Goal: Information Seeking & Learning: Learn about a topic

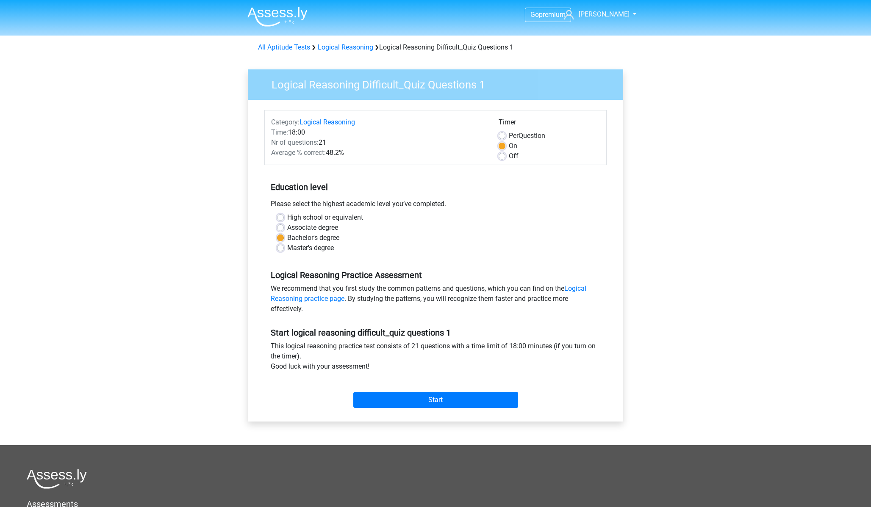
click at [509, 133] on label "Per Question" at bounding box center [527, 136] width 36 height 10
click at [502, 133] on input "Per Question" at bounding box center [502, 135] width 7 height 8
radio input "true"
click at [509, 158] on label "Off" at bounding box center [514, 156] width 10 height 10
click at [503, 158] on input "Off" at bounding box center [502, 155] width 7 height 8
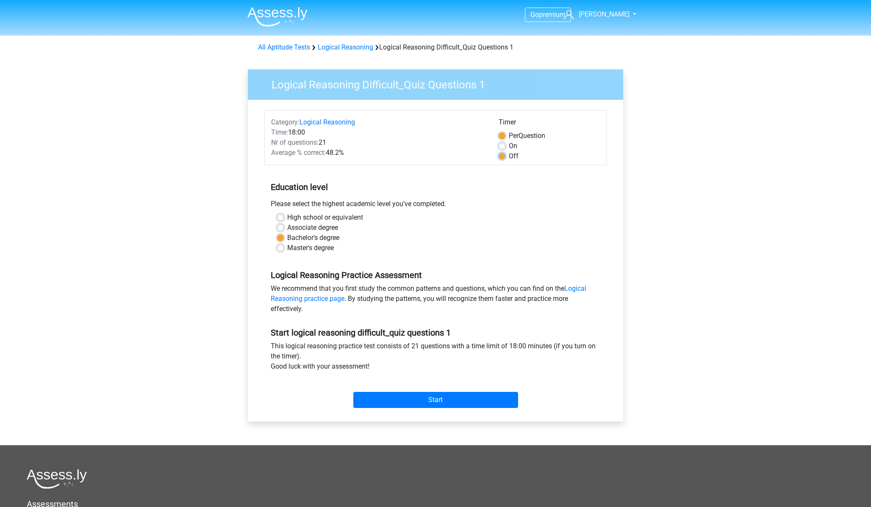
radio input "true"
click at [451, 398] on input "Start" at bounding box center [435, 400] width 165 height 16
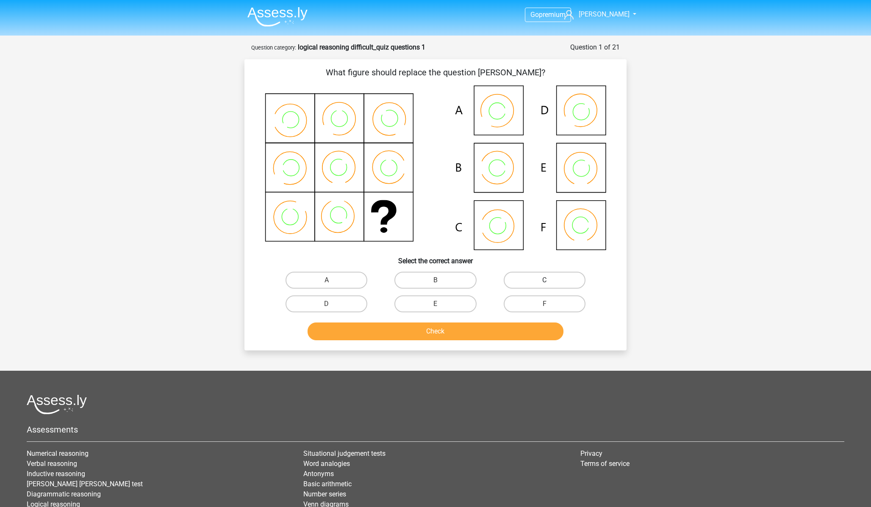
click at [530, 278] on label "C" at bounding box center [545, 280] width 82 height 17
click at [544, 280] on input "C" at bounding box center [547, 283] width 6 height 6
radio input "true"
click at [460, 335] on button "Check" at bounding box center [436, 332] width 256 height 18
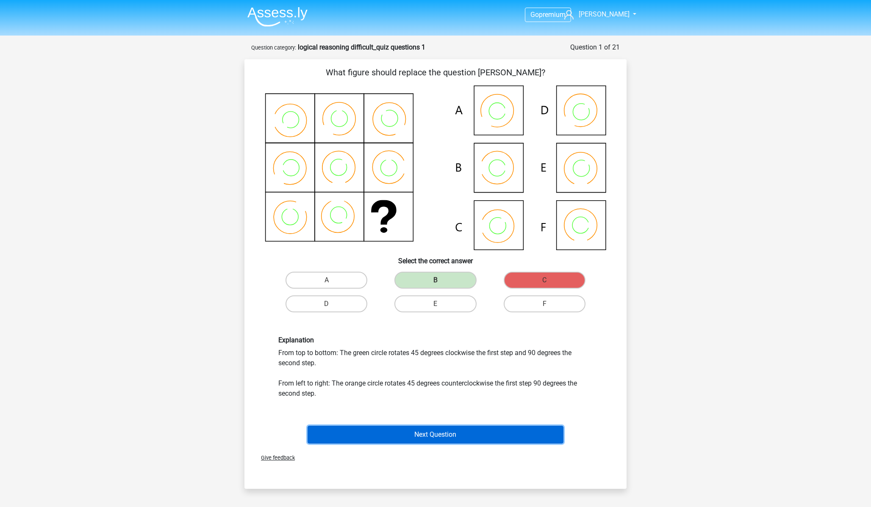
click at [460, 437] on button "Next Question" at bounding box center [436, 435] width 256 height 18
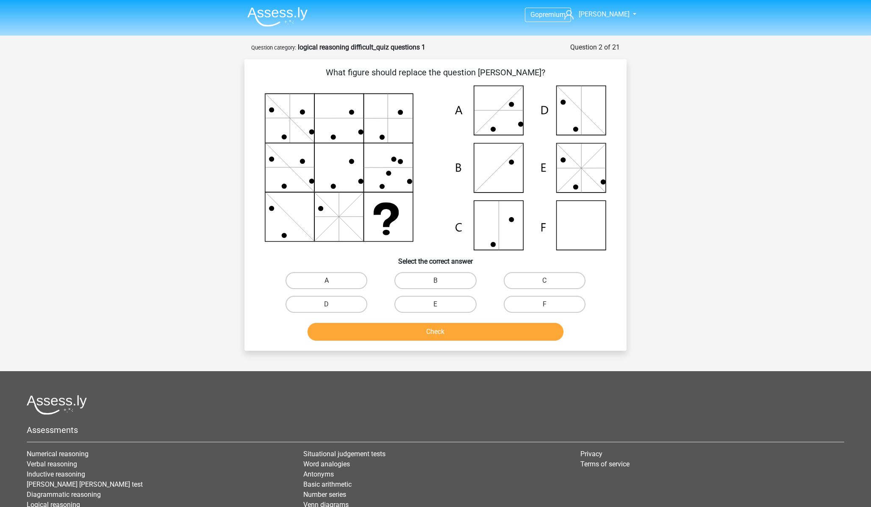
click at [361, 279] on label "A" at bounding box center [326, 280] width 82 height 17
click at [332, 281] on input "A" at bounding box center [330, 284] width 6 height 6
radio input "true"
click at [415, 334] on button "Check" at bounding box center [436, 332] width 256 height 18
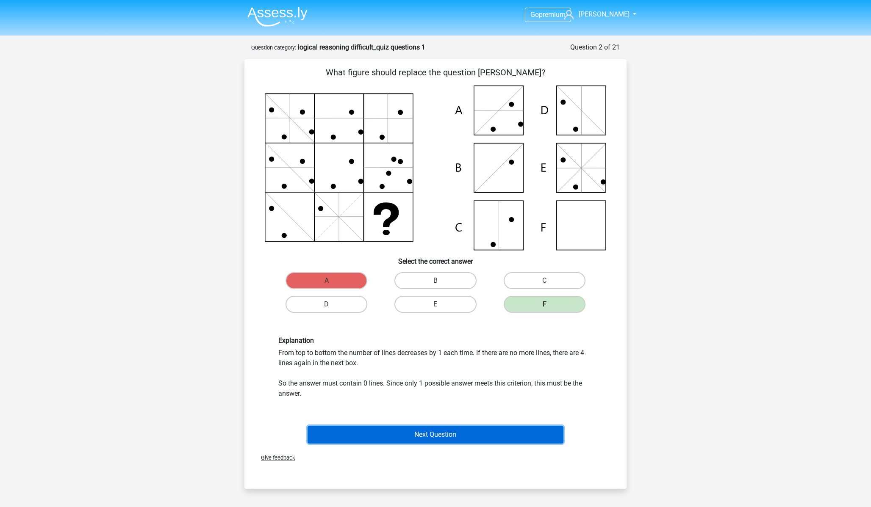
click at [445, 435] on button "Next Question" at bounding box center [436, 435] width 256 height 18
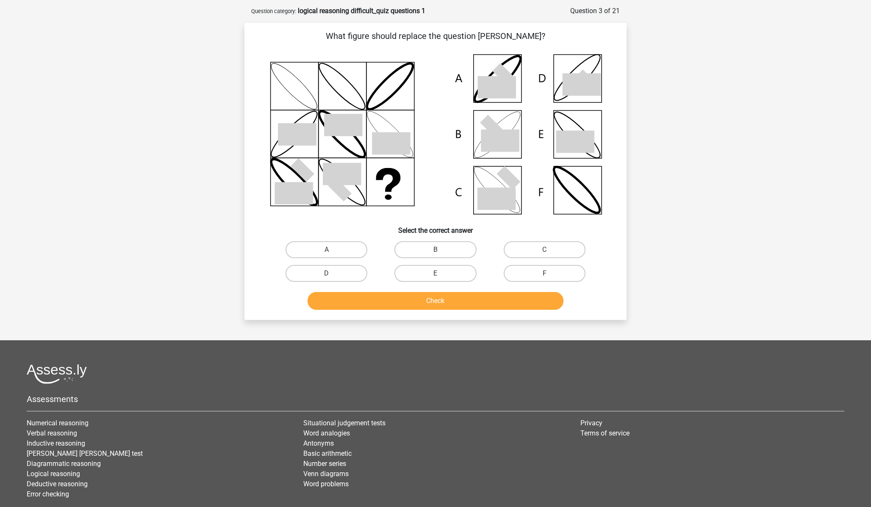
scroll to position [42, 0]
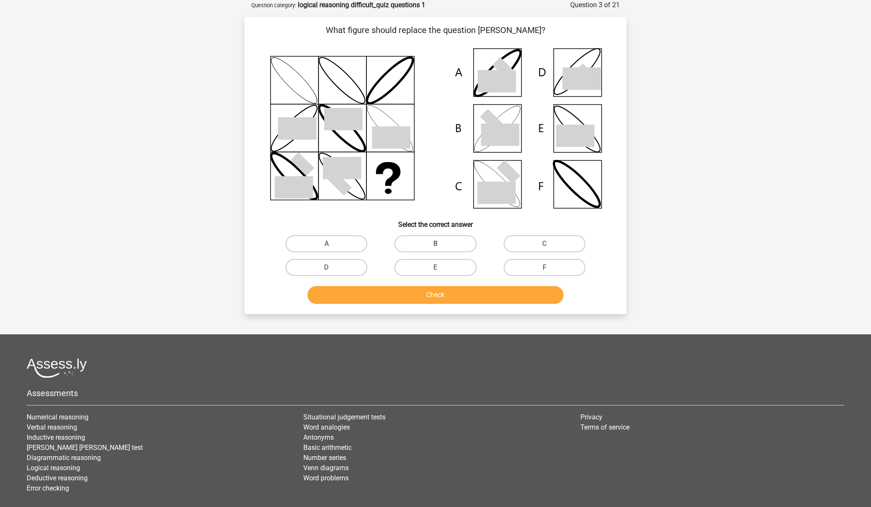
click at [437, 241] on label "B" at bounding box center [435, 243] width 82 height 17
click at [437, 244] on input "B" at bounding box center [438, 247] width 6 height 6
radio input "true"
click at [452, 296] on button "Check" at bounding box center [436, 295] width 256 height 18
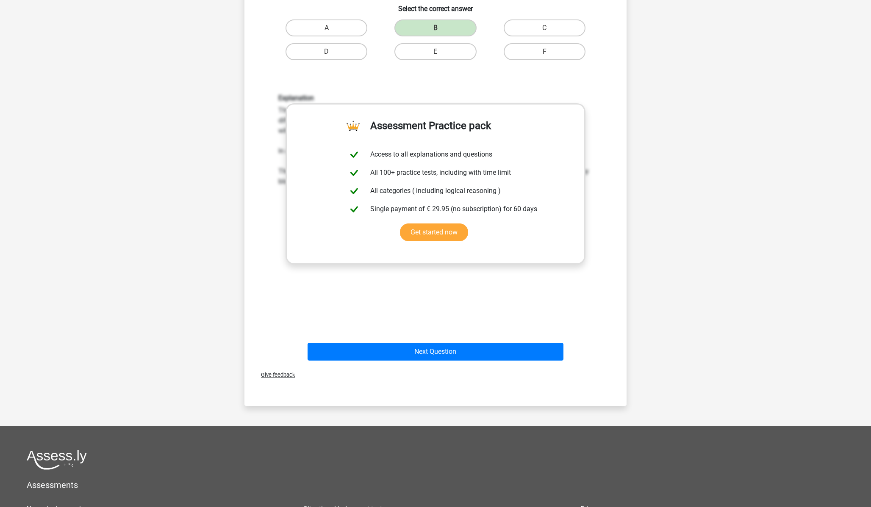
scroll to position [371, 0]
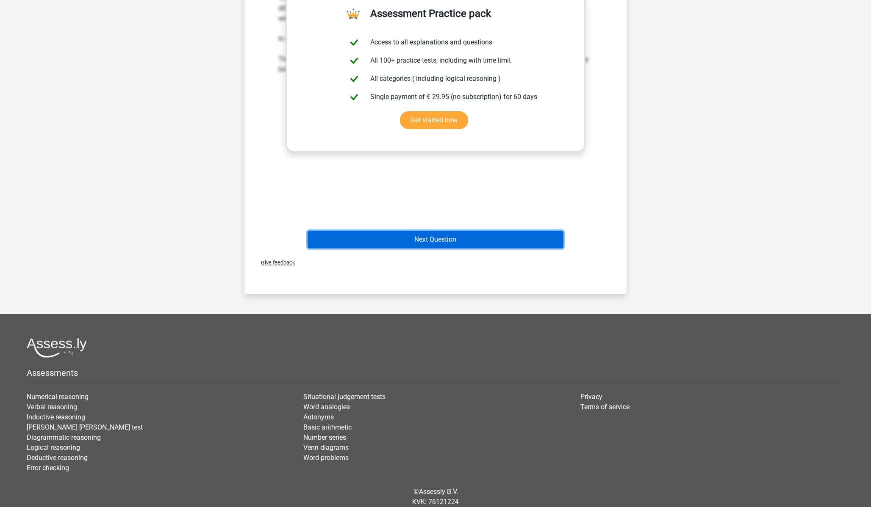
click at [456, 245] on button "Next Question" at bounding box center [436, 240] width 256 height 18
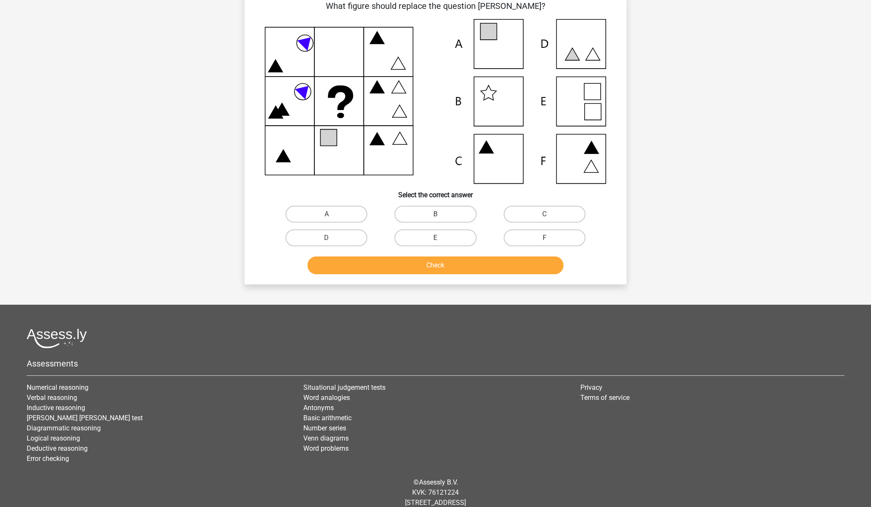
scroll to position [42, 0]
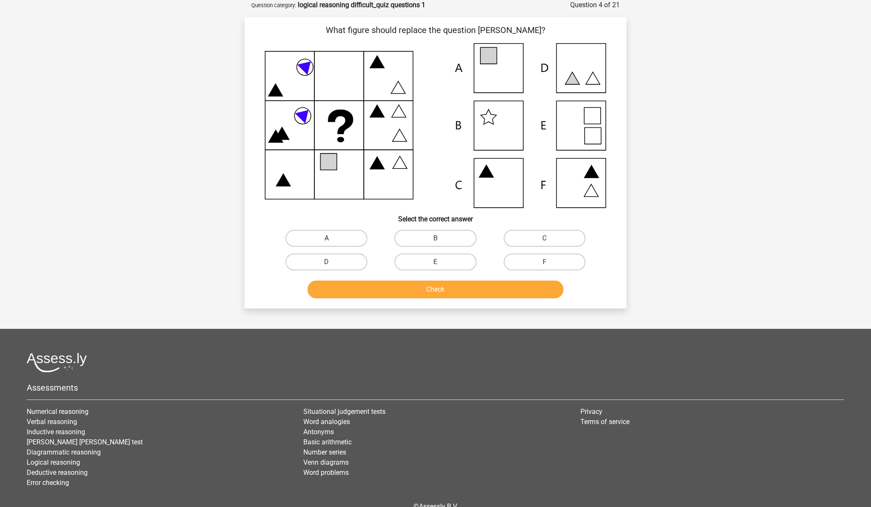
click at [354, 241] on label "A" at bounding box center [326, 238] width 82 height 17
click at [332, 241] on input "A" at bounding box center [330, 241] width 6 height 6
radio input "true"
click at [437, 293] on button "Check" at bounding box center [436, 290] width 256 height 18
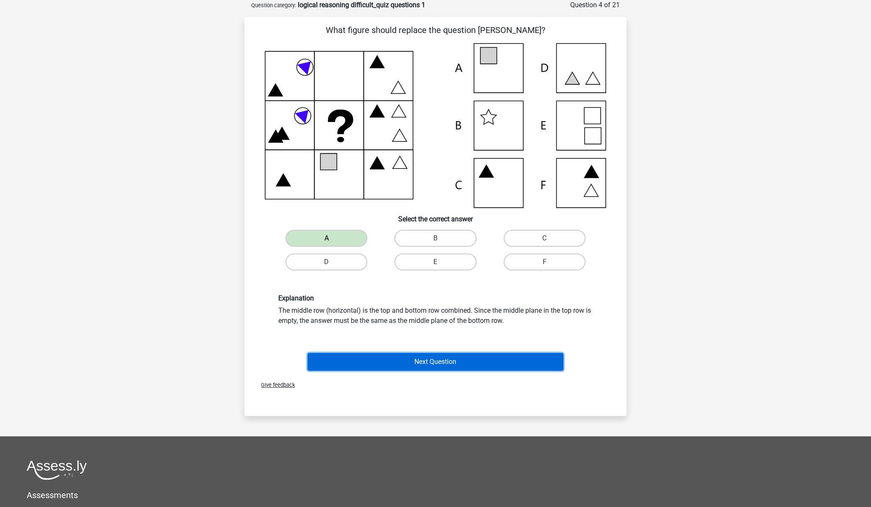
click at [454, 362] on button "Next Question" at bounding box center [436, 362] width 256 height 18
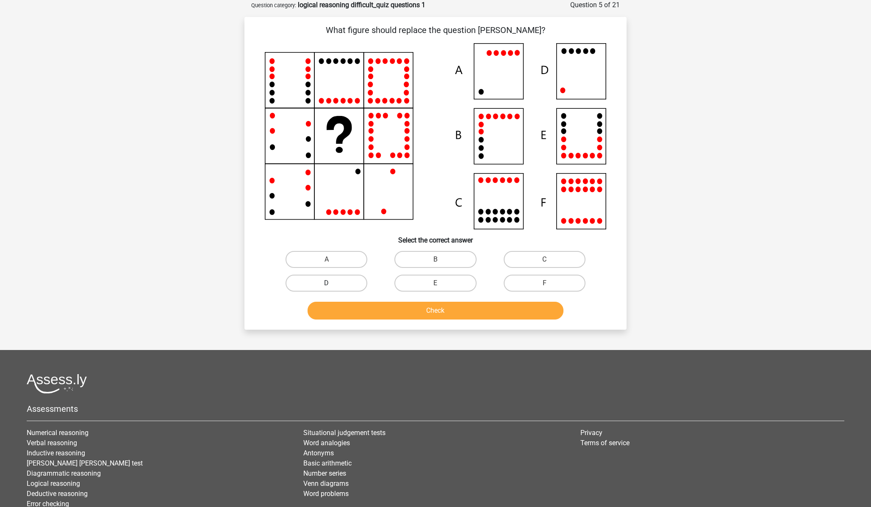
click at [342, 283] on label "D" at bounding box center [326, 283] width 82 height 17
click at [332, 283] on input "D" at bounding box center [330, 286] width 6 height 6
radio input "true"
click at [383, 312] on button "Check" at bounding box center [436, 311] width 256 height 18
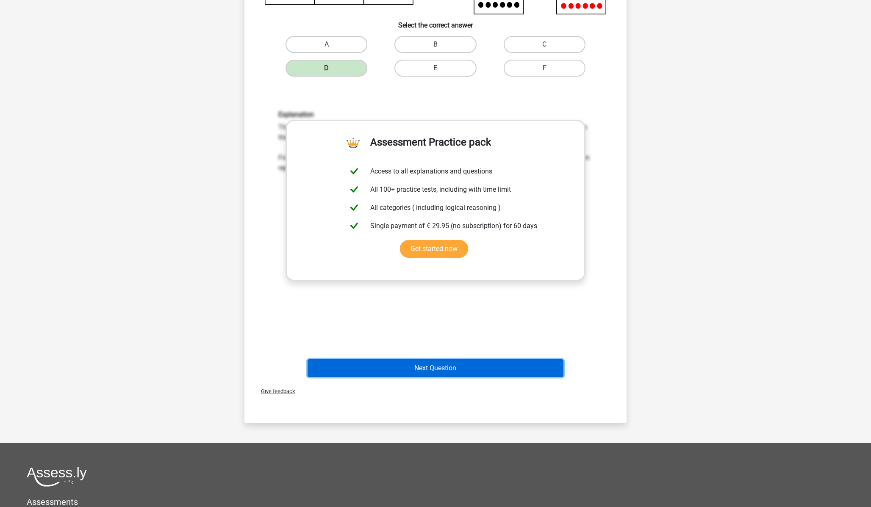
click at [409, 373] on button "Next Question" at bounding box center [436, 369] width 256 height 18
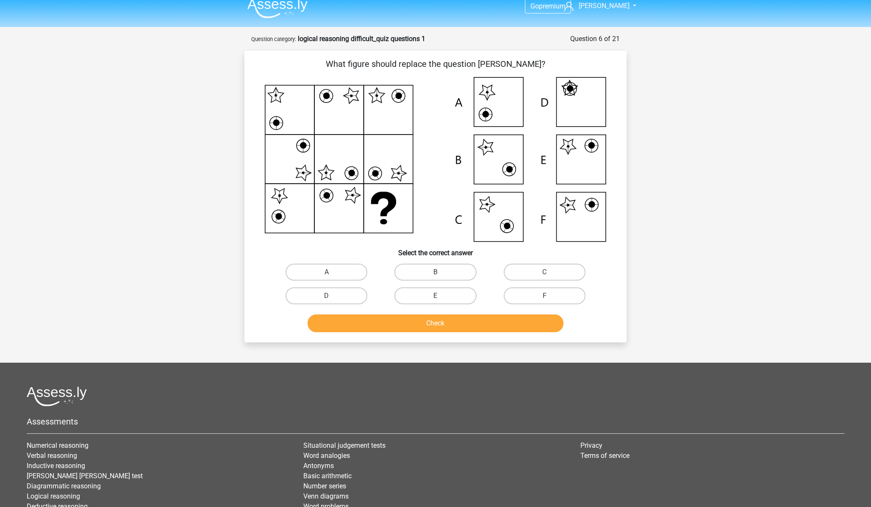
scroll to position [0, 0]
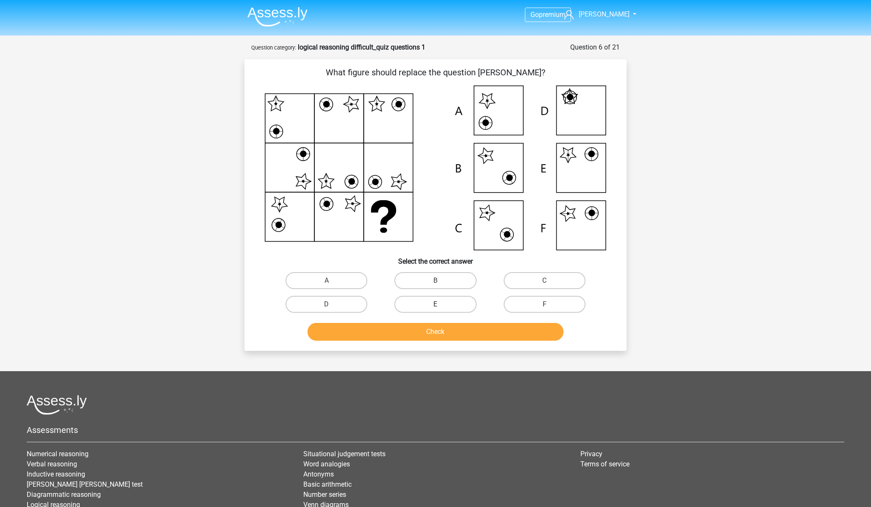
click at [418, 305] on label "E" at bounding box center [435, 304] width 82 height 17
click at [435, 305] on input "E" at bounding box center [438, 308] width 6 height 6
radio input "true"
click at [425, 341] on div "Check" at bounding box center [435, 333] width 327 height 21
click at [432, 327] on button "Check" at bounding box center [436, 332] width 256 height 18
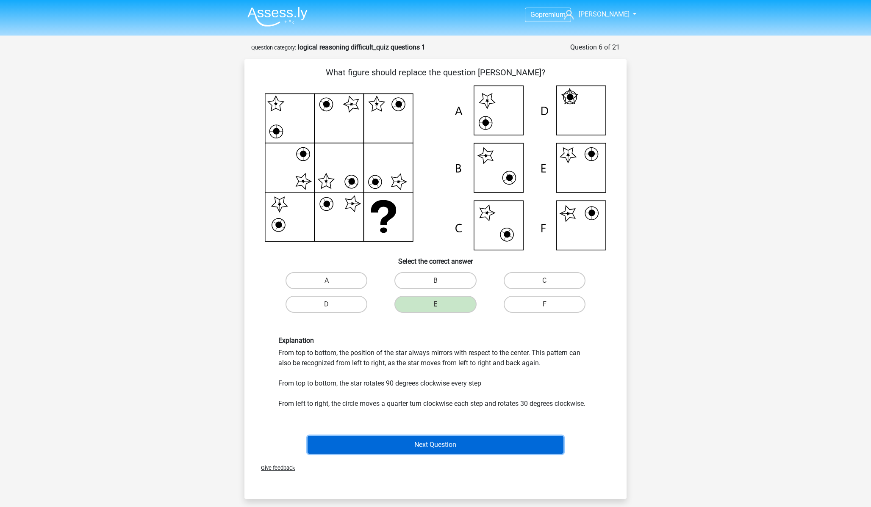
click at [459, 448] on button "Next Question" at bounding box center [436, 445] width 256 height 18
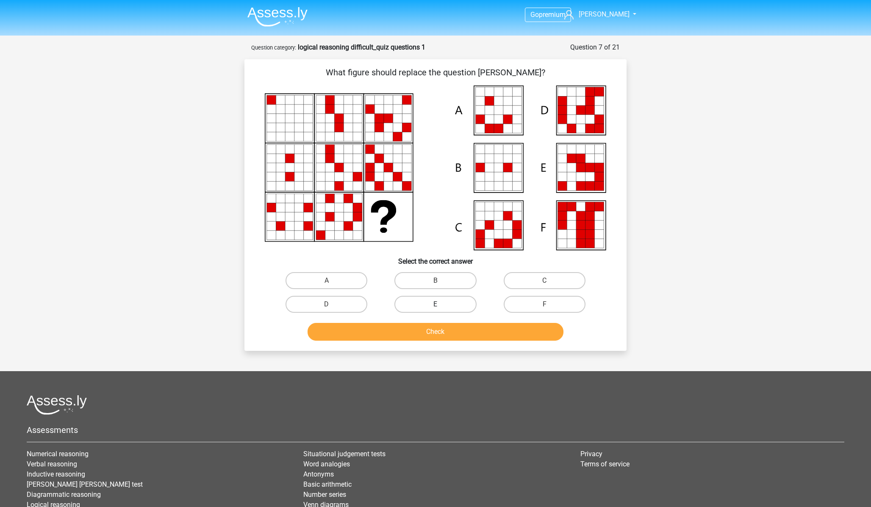
click at [418, 303] on label "E" at bounding box center [435, 304] width 82 height 17
click at [435, 305] on input "E" at bounding box center [438, 308] width 6 height 6
radio input "true"
click at [418, 335] on button "Check" at bounding box center [436, 332] width 256 height 18
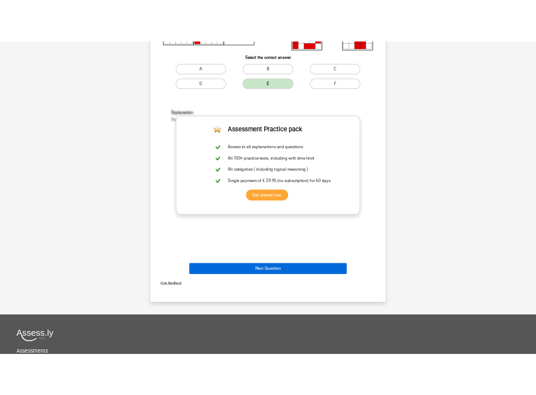
scroll to position [224, 0]
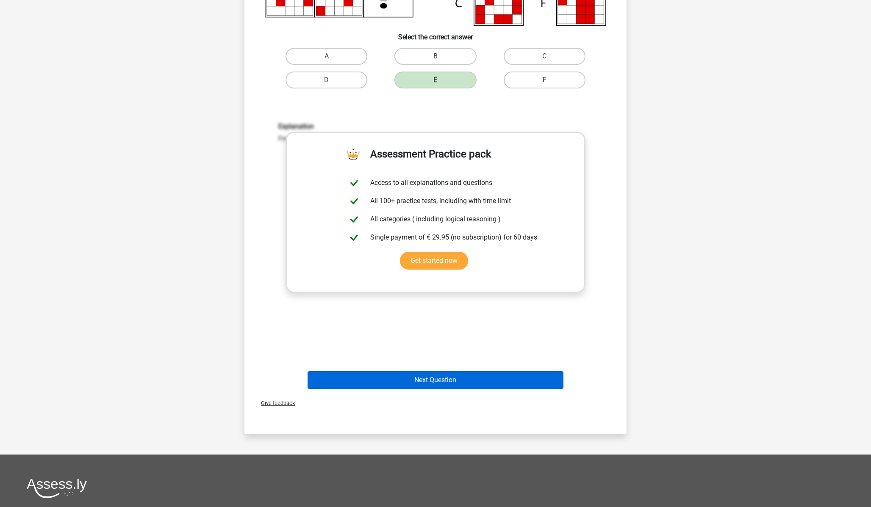
click at [421, 311] on div "Explanation From left to right, the number of red squares increases by 3 each s…" at bounding box center [435, 233] width 355 height 263
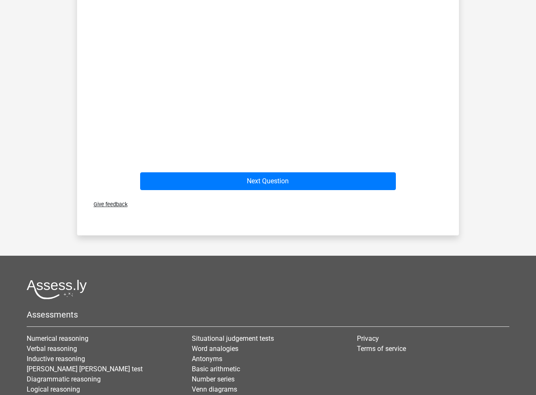
scroll to position [447, 0]
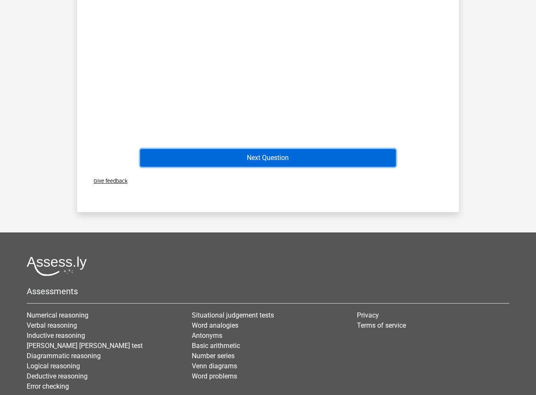
click at [379, 164] on button "Next Question" at bounding box center [268, 158] width 256 height 18
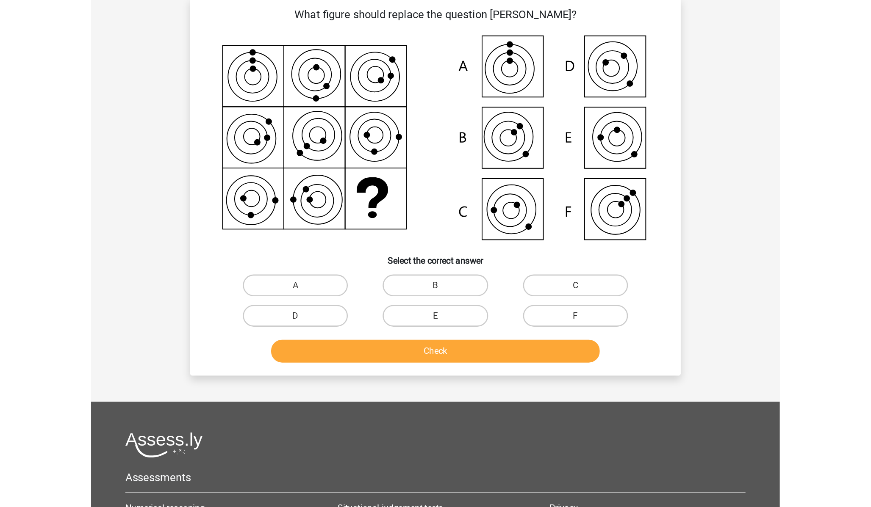
scroll to position [42, 0]
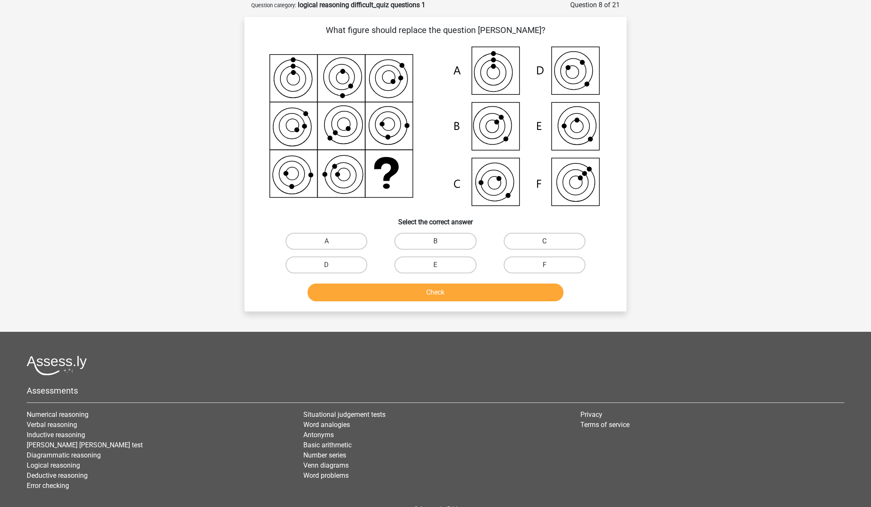
click at [534, 243] on label "C" at bounding box center [545, 241] width 82 height 17
click at [544, 243] on input "C" at bounding box center [547, 244] width 6 height 6
radio input "true"
click at [455, 294] on button "Check" at bounding box center [436, 293] width 256 height 18
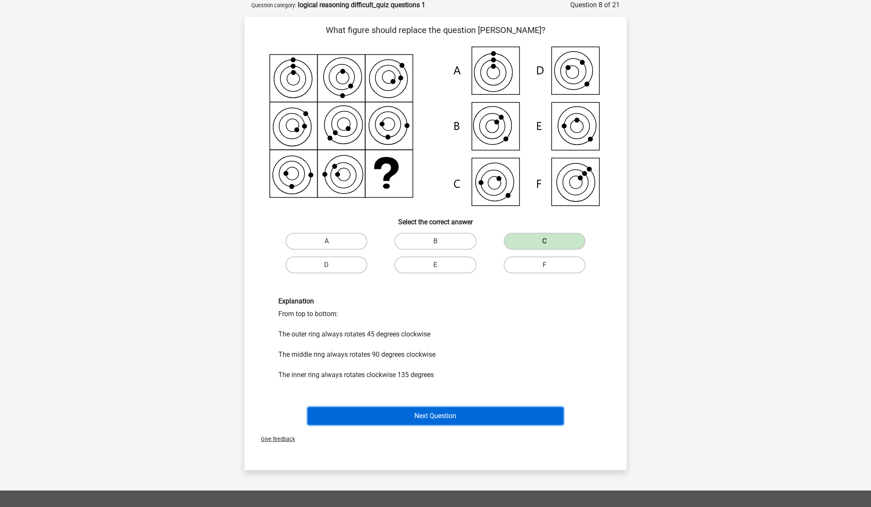
click at [467, 420] on button "Next Question" at bounding box center [436, 416] width 256 height 18
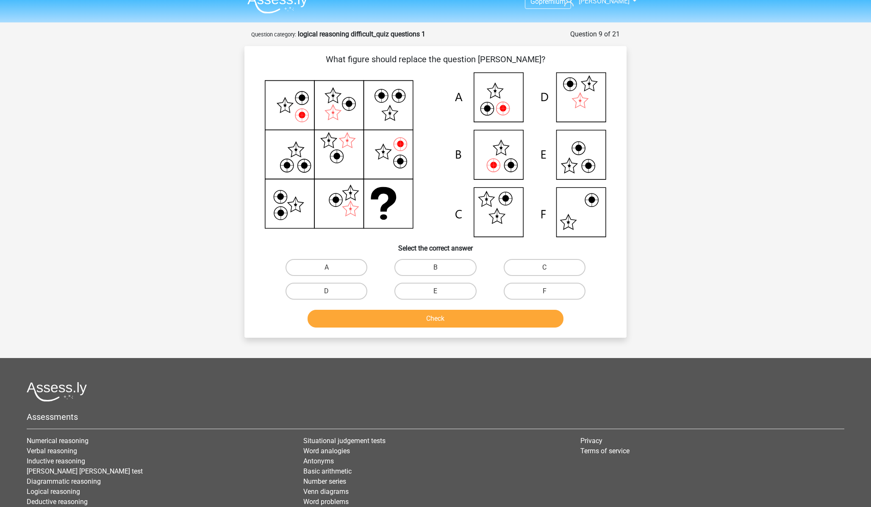
scroll to position [12, 0]
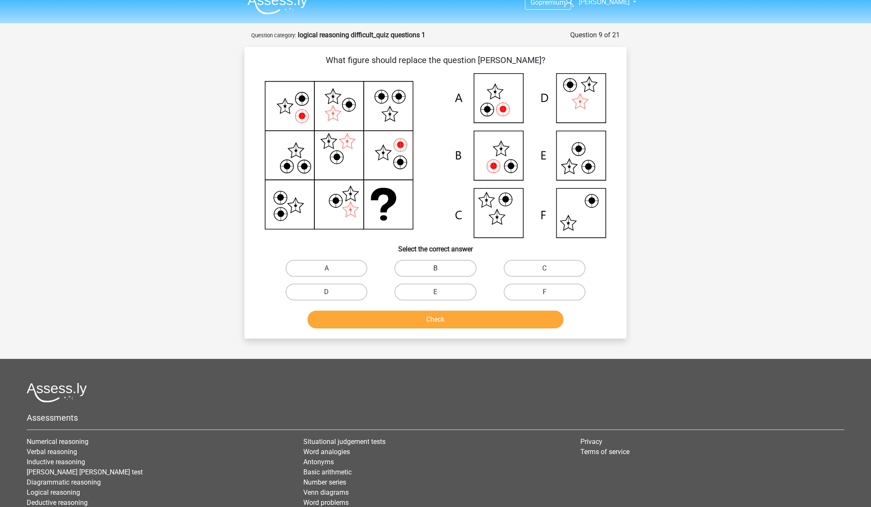
click at [446, 265] on label "B" at bounding box center [435, 268] width 82 height 17
click at [441, 269] on input "B" at bounding box center [438, 272] width 6 height 6
radio input "true"
click at [446, 319] on button "Check" at bounding box center [436, 320] width 256 height 18
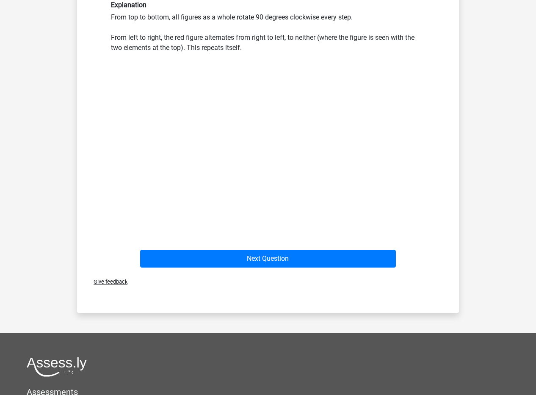
scroll to position [375, 0]
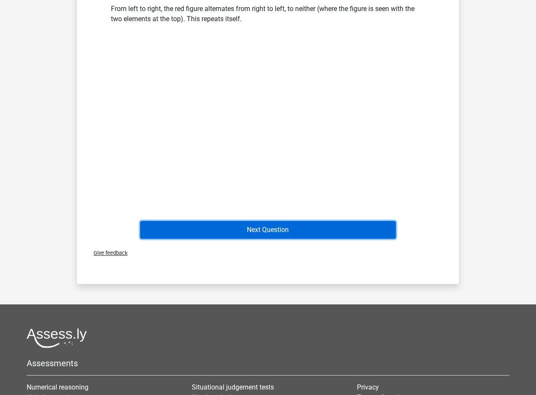
click at [330, 230] on button "Next Question" at bounding box center [268, 230] width 256 height 18
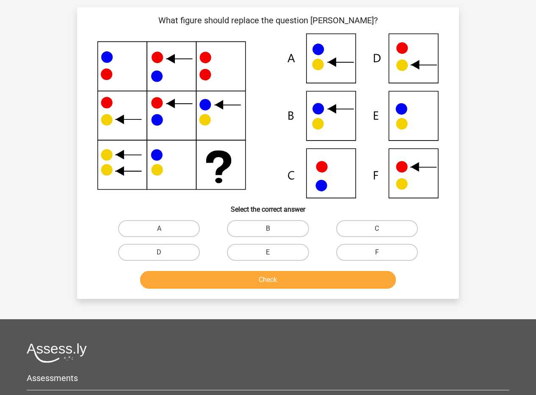
scroll to position [42, 0]
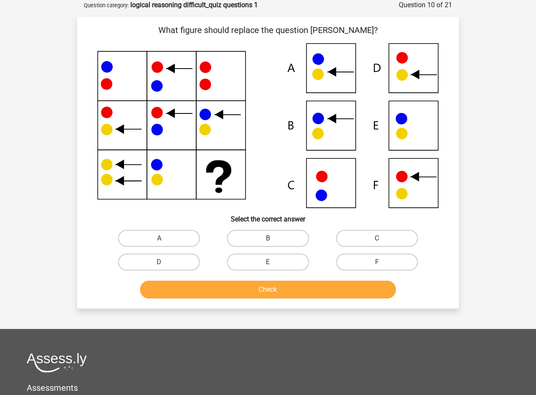
click at [173, 263] on label "D" at bounding box center [159, 262] width 82 height 17
click at [165, 263] on input "D" at bounding box center [162, 265] width 6 height 6
radio input "true"
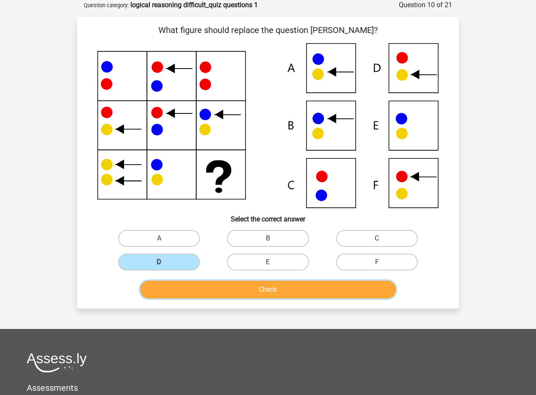
click at [213, 288] on button "Check" at bounding box center [268, 290] width 256 height 18
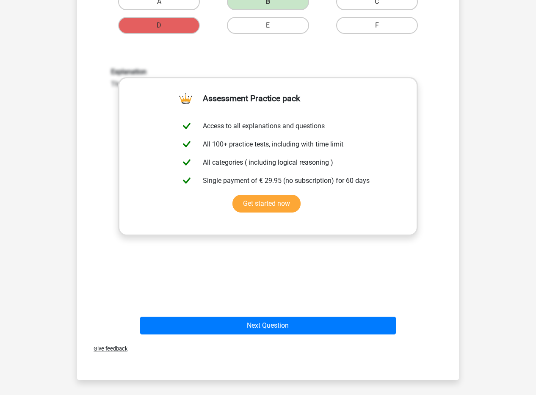
scroll to position [271, 0]
